Goal: Transaction & Acquisition: Purchase product/service

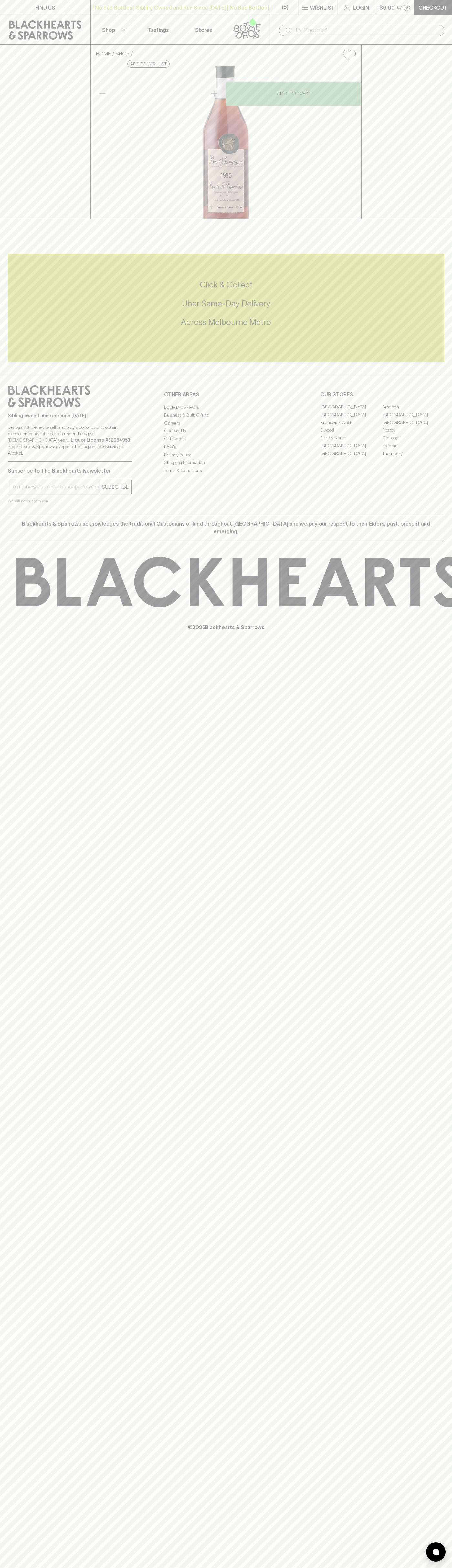
click at [283, 19] on div "​" at bounding box center [361, 30] width 181 height 29
click at [441, 1258] on div "FIND US | No Bad Bottles | Sibling Owned and Run Since 2006 | No Bad Bottles | …" at bounding box center [226, 784] width 452 height 1568
click at [28, 1567] on html "FIND US | No Bad Bottles | Sibling Owned and Run Since 2006 | No Bad Bottles | …" at bounding box center [226, 784] width 452 height 1568
click at [27, 1017] on div "FIND US | No Bad Bottles | Sibling Owned and Run Since 2006 | No Bad Bottles | …" at bounding box center [226, 784] width 452 height 1568
